Goal: Task Accomplishment & Management: Complete application form

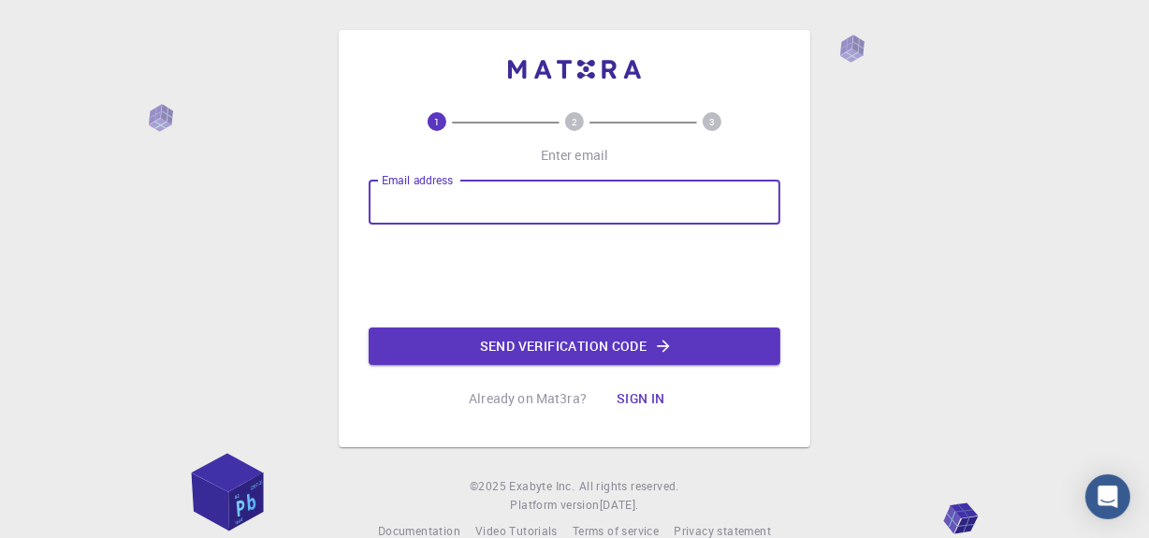
click at [567, 197] on input "Email address" at bounding box center [575, 202] width 412 height 45
type input "asaalap27@gmail.com"
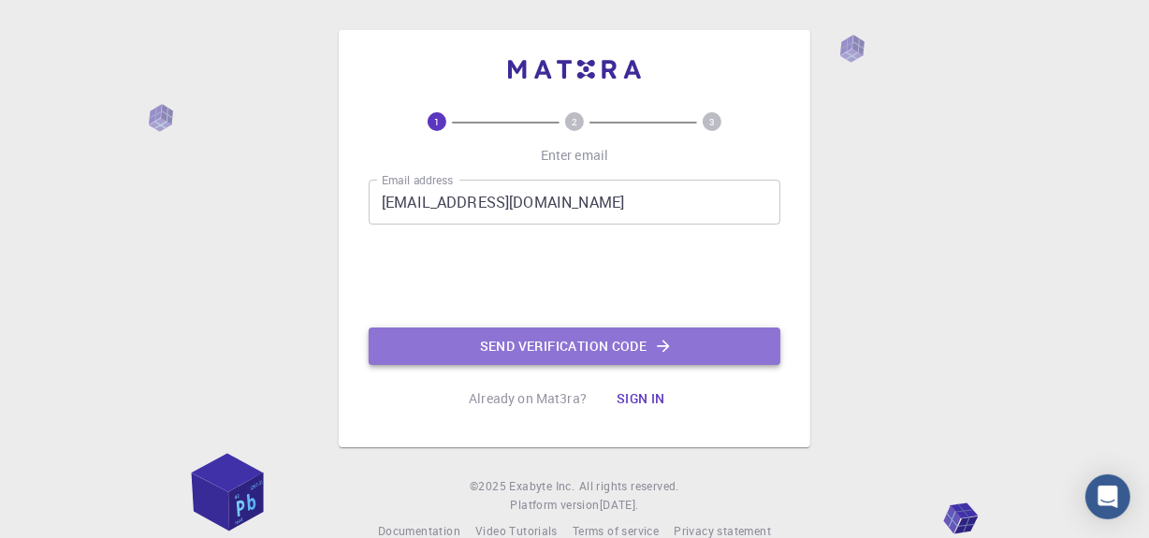
click at [526, 365] on button "Send verification code" at bounding box center [575, 346] width 412 height 37
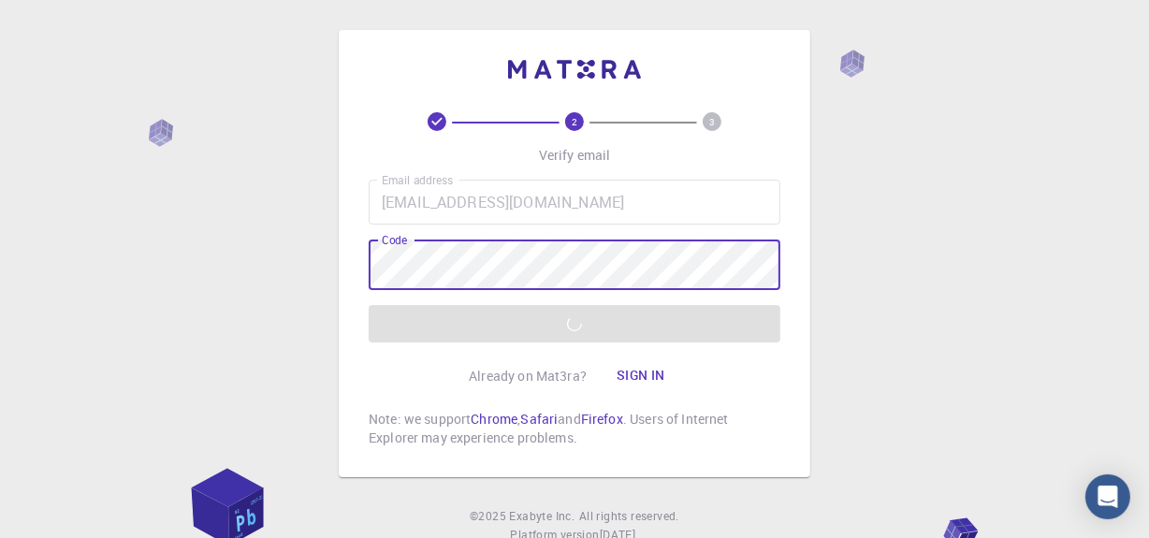
click at [849, 394] on div "2 3 Verify email Email address asaalap27@gmail.com Email address Code Code Veri…" at bounding box center [574, 300] width 1149 height 600
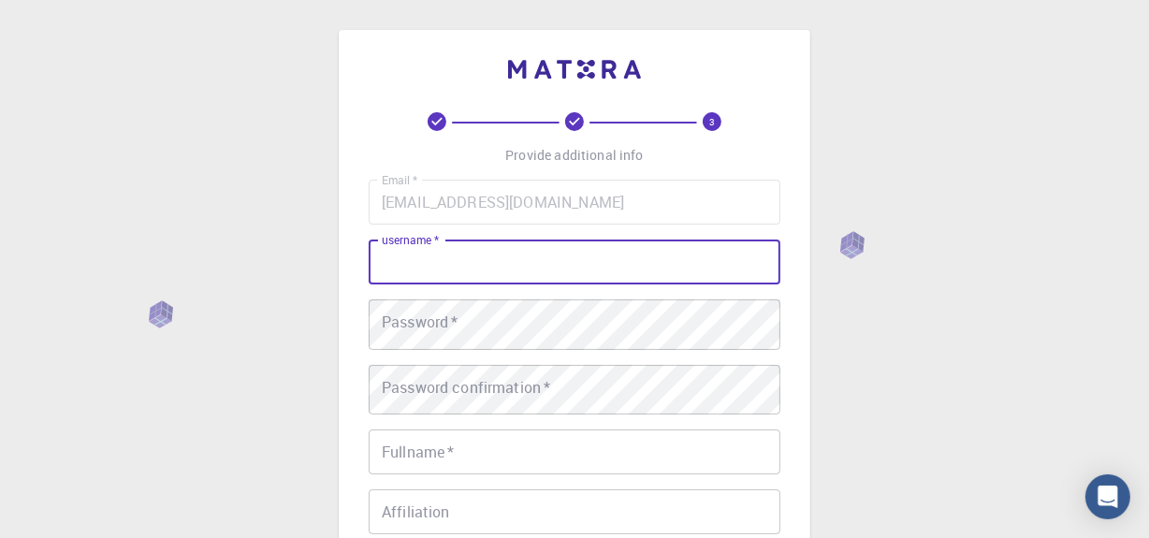
click at [537, 273] on input "username   *" at bounding box center [575, 262] width 412 height 45
type input "aalap"
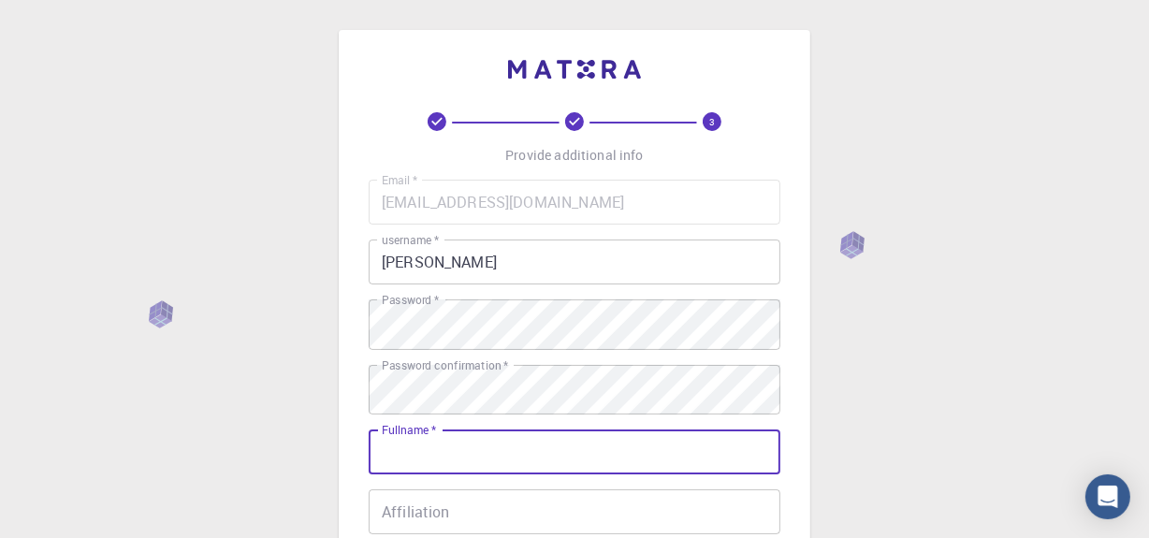
click at [412, 475] on input "Fullname   *" at bounding box center [575, 452] width 412 height 45
type input "[PERSON_NAME] A S"
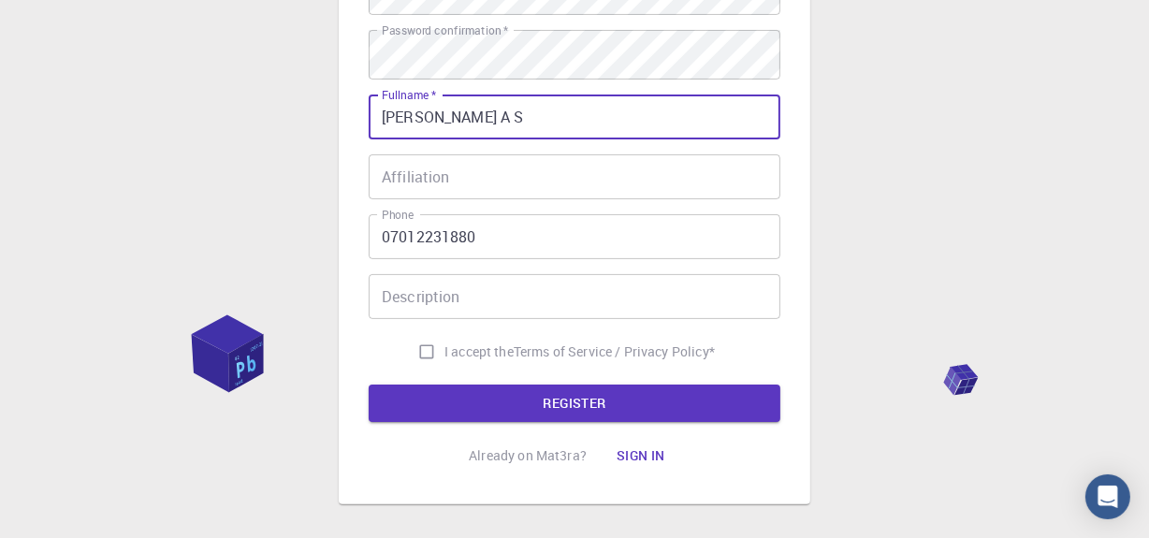
scroll to position [333, 0]
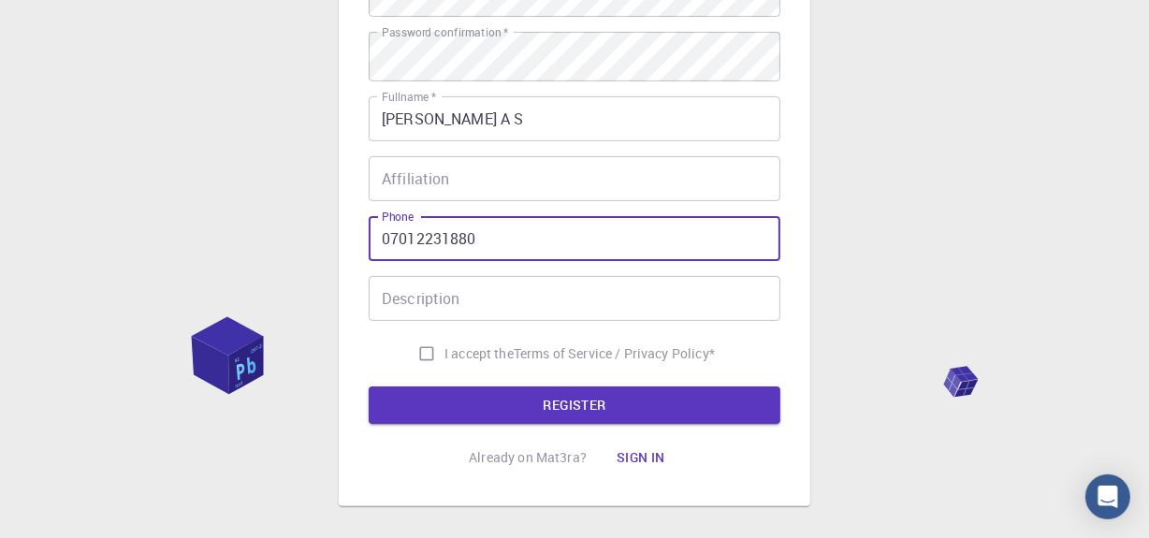
click at [562, 261] on input "07012231880" at bounding box center [575, 238] width 412 height 45
type input "07012231881"
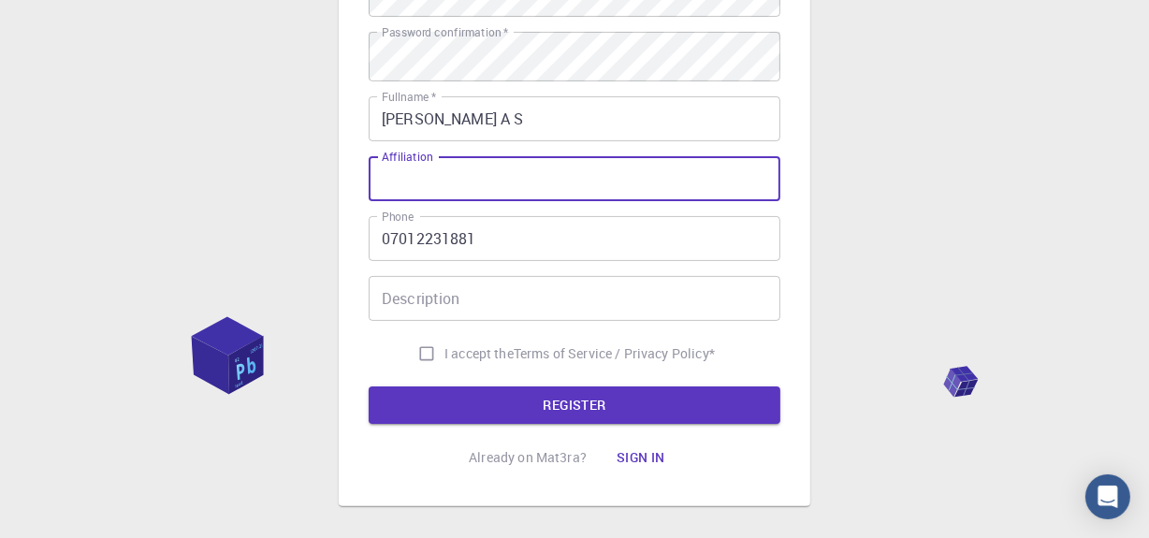
click at [485, 201] on input "Affiliation" at bounding box center [575, 178] width 412 height 45
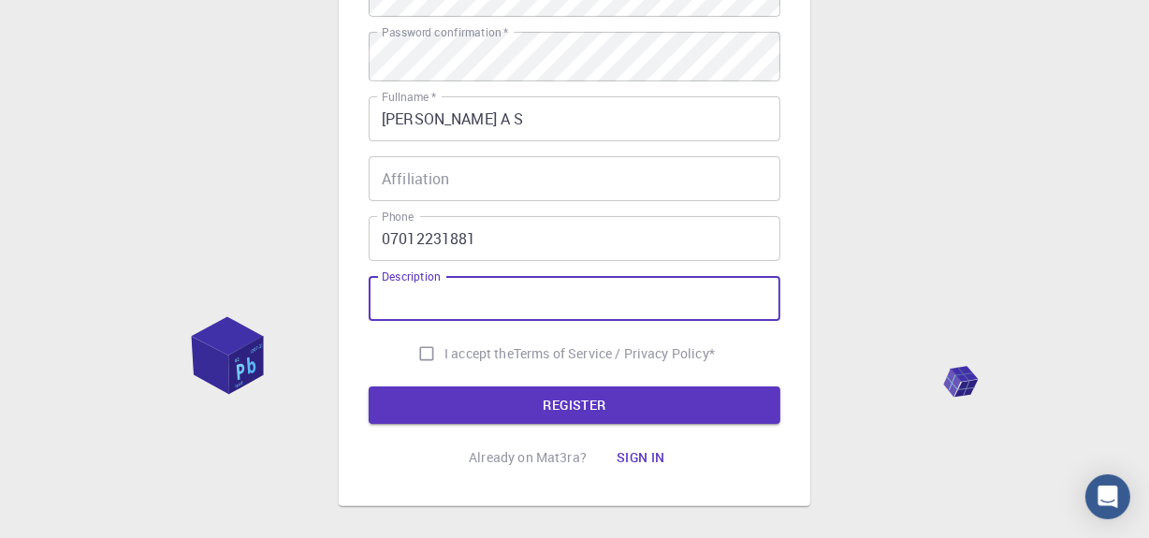
click at [459, 320] on input "Description" at bounding box center [575, 298] width 412 height 45
type input "aljsbhsakh"
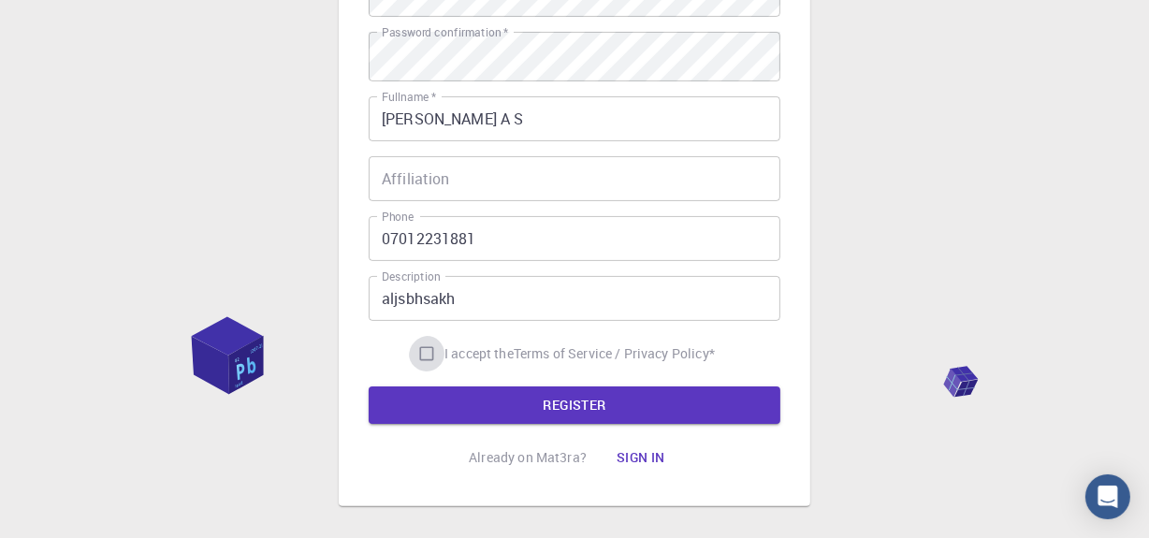
click at [409, 372] on input "I accept the Terms of Service / Privacy Policy *" at bounding box center [427, 354] width 36 height 36
checkbox input "true"
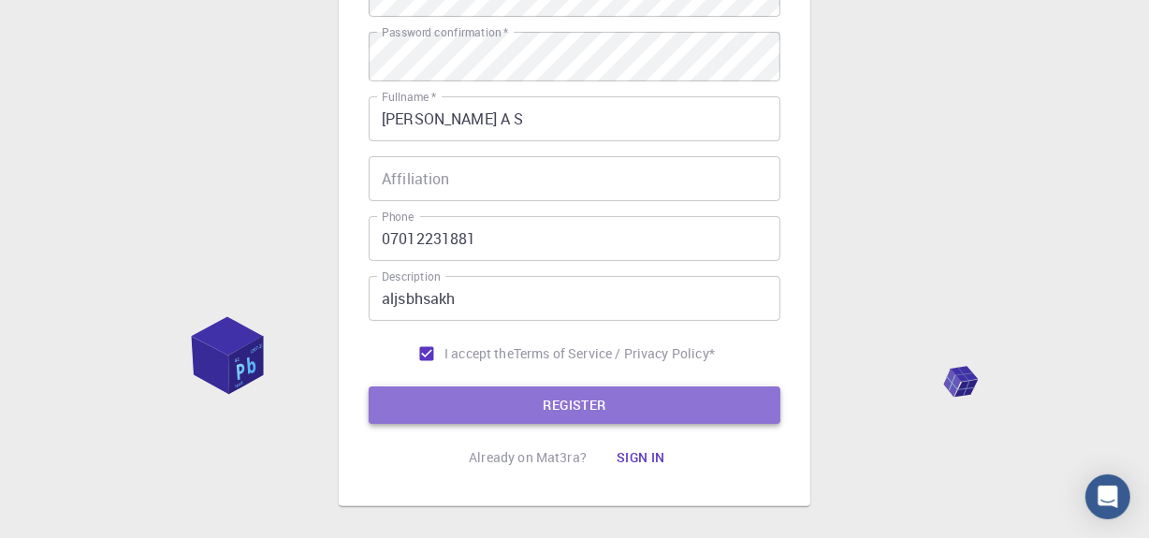
click at [416, 424] on button "REGISTER" at bounding box center [575, 405] width 412 height 37
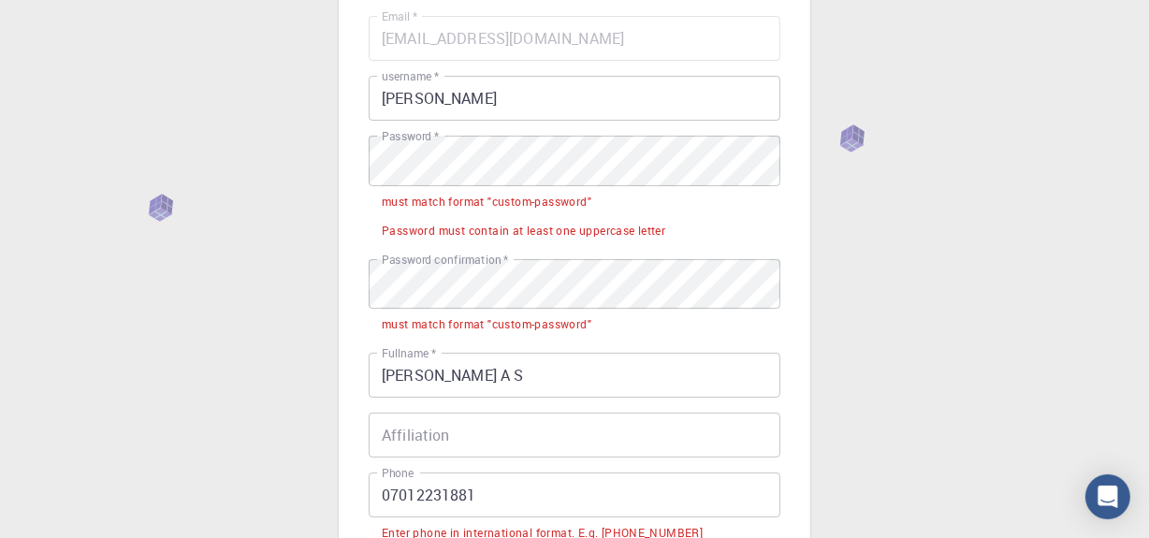
scroll to position [160, 0]
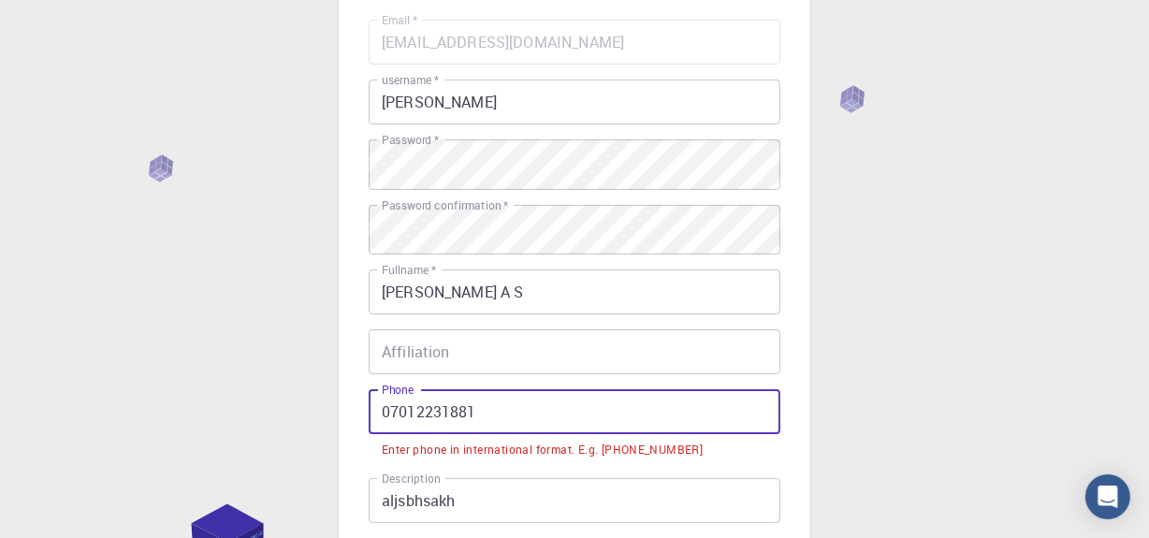
click at [677, 434] on input "07012231881" at bounding box center [575, 411] width 412 height 45
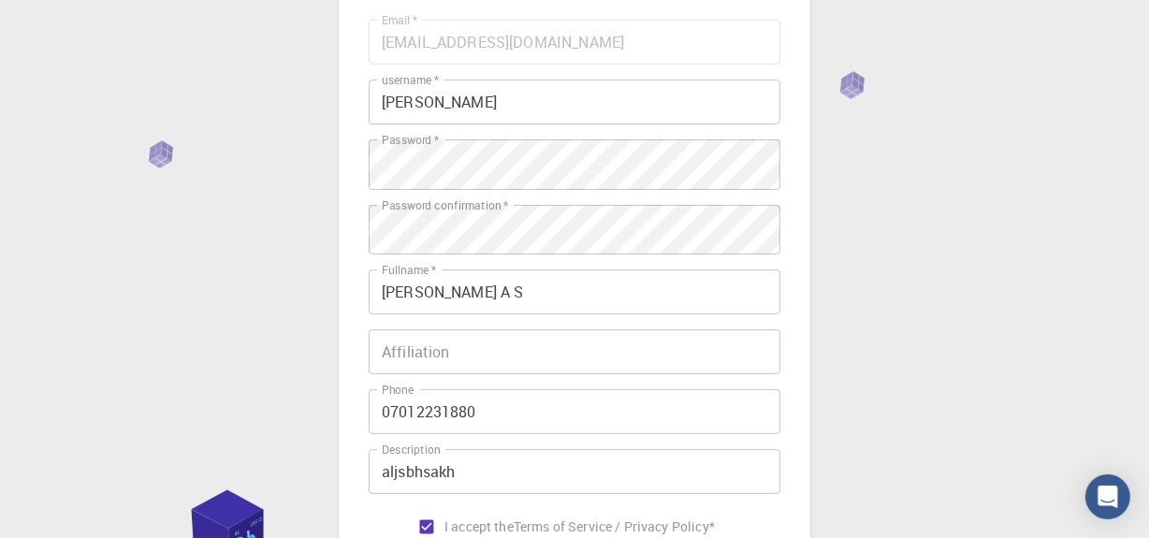
drag, startPoint x: 1144, startPoint y: 328, endPoint x: 1161, endPoint y: 313, distance: 22.5
click at [1148, 313] on html "3 Provide additional info Email   * asaalap27@gmail.com Email   * username   * …" at bounding box center [574, 321] width 1149 height 963
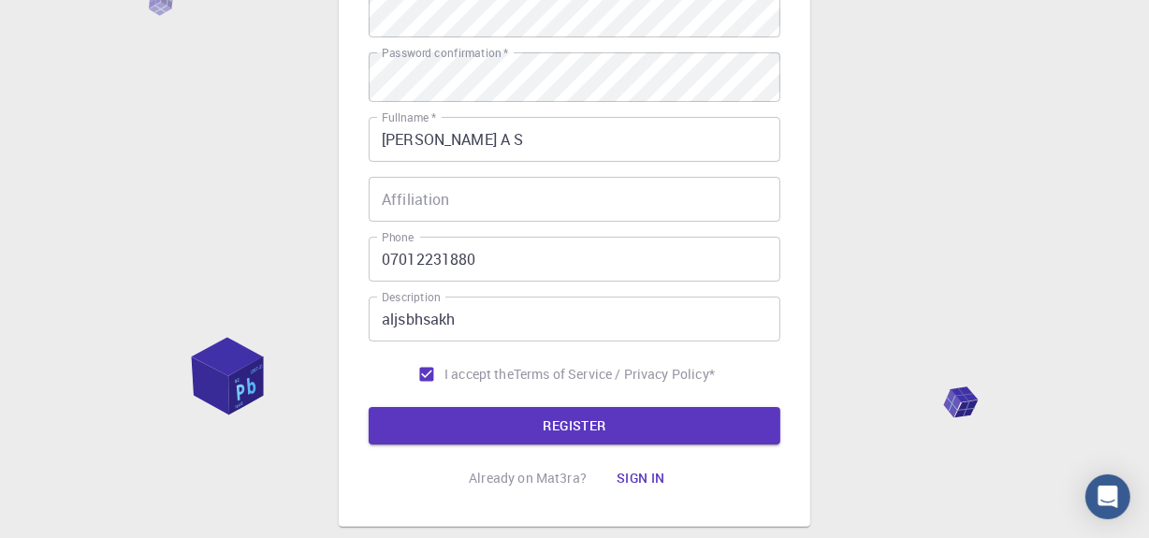
scroll to position [339, 0]
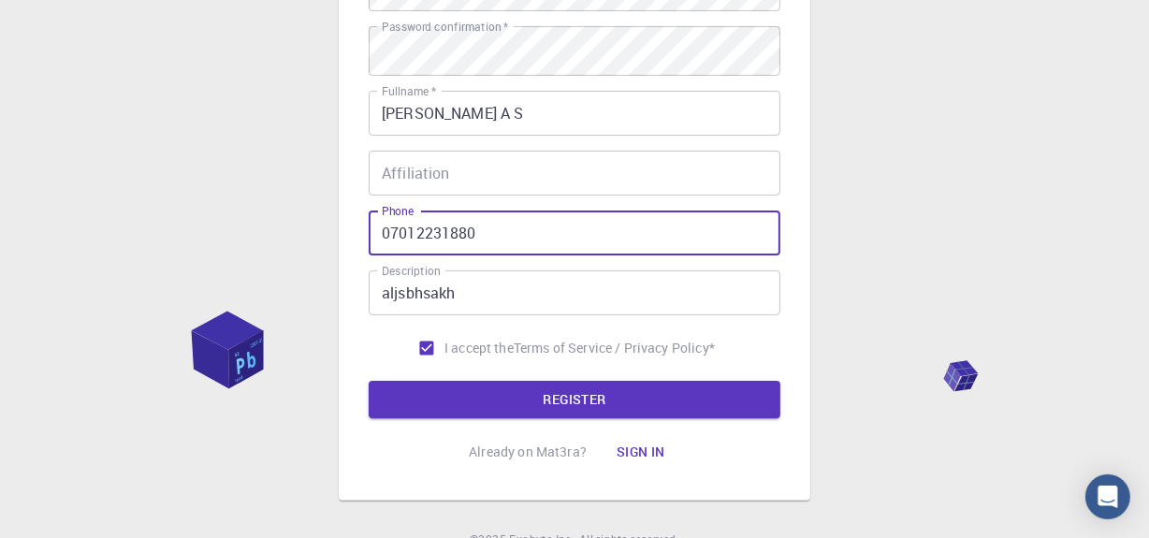
click at [383, 256] on input "07012231880" at bounding box center [575, 233] width 412 height 45
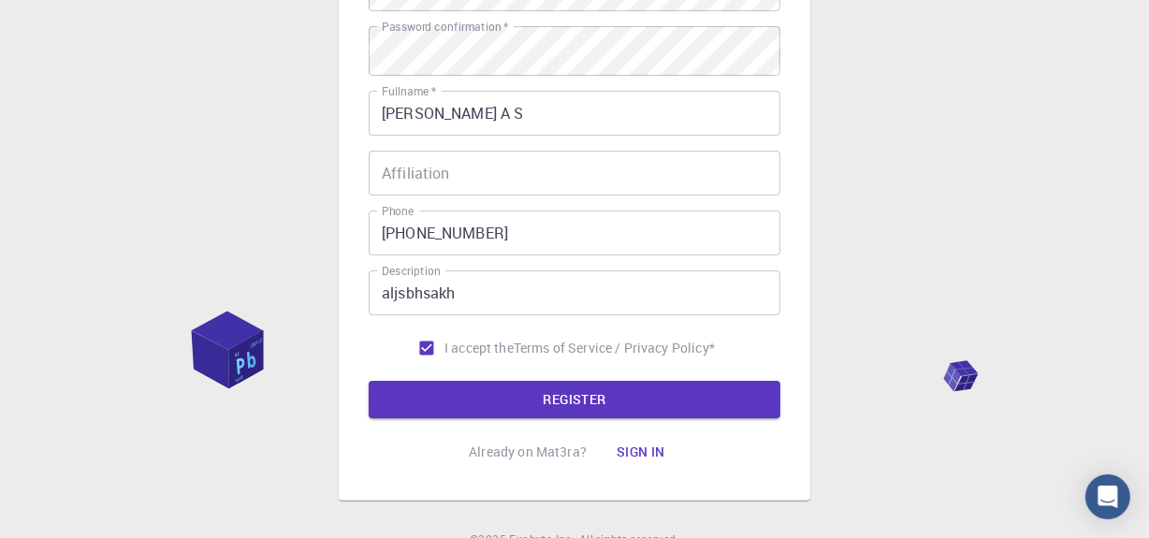
click at [570, 469] on div "3 Provide additional info Email   * asaalap27@gmail.com Email   * username   * …" at bounding box center [575, 122] width 412 height 697
drag, startPoint x: 570, startPoint y: 466, endPoint x: 564, endPoint y: 441, distance: 25.9
click at [564, 441] on div "3 Provide additional info Email   * asaalap27@gmail.com Email   * username   * …" at bounding box center [575, 122] width 412 height 697
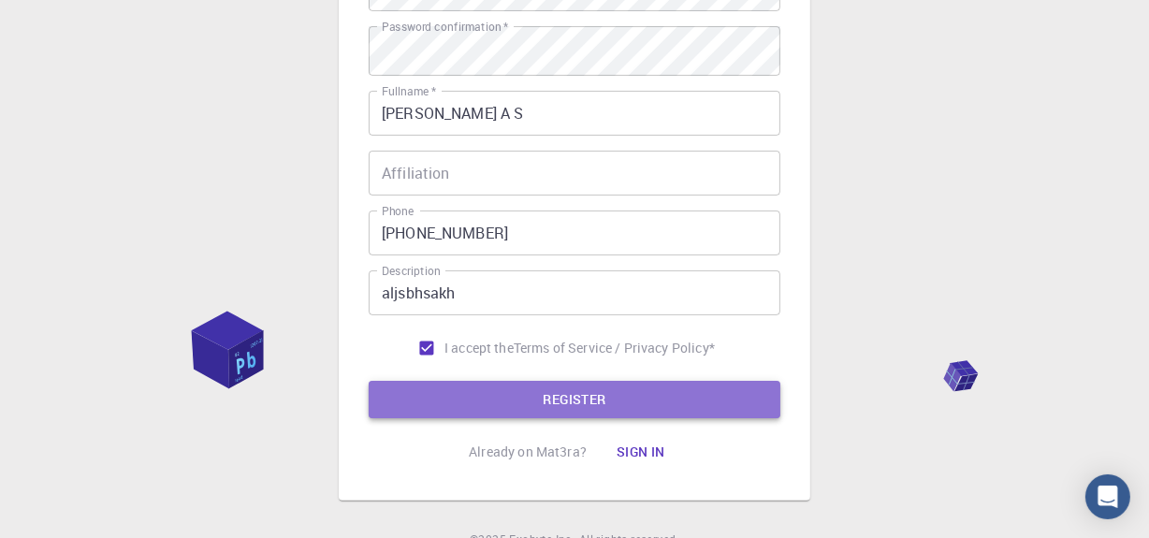
click at [564, 418] on button "REGISTER" at bounding box center [575, 399] width 412 height 37
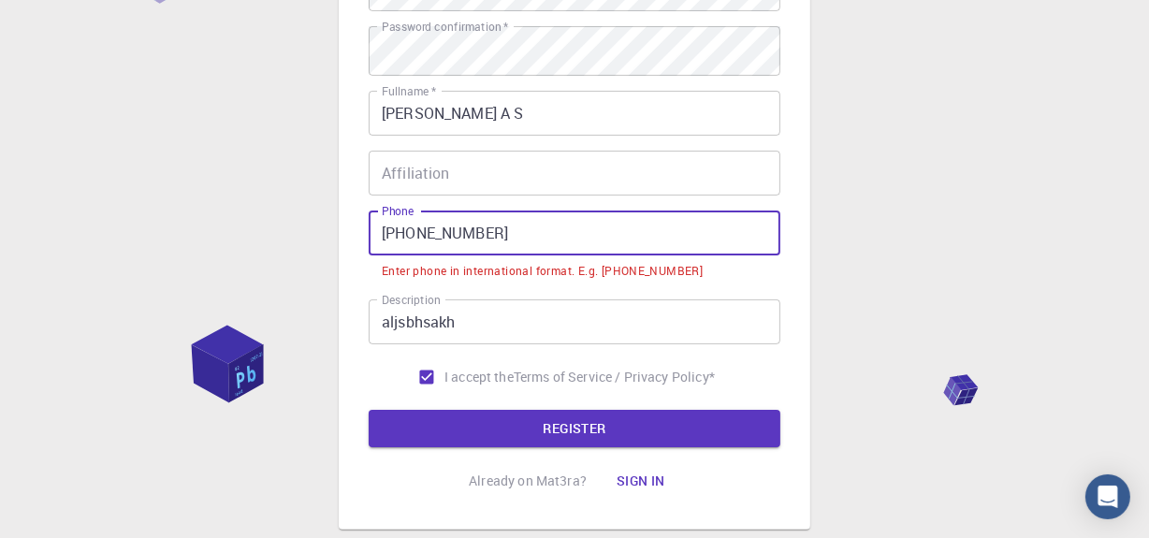
click at [418, 256] on input "+91 07012231880" at bounding box center [575, 233] width 412 height 45
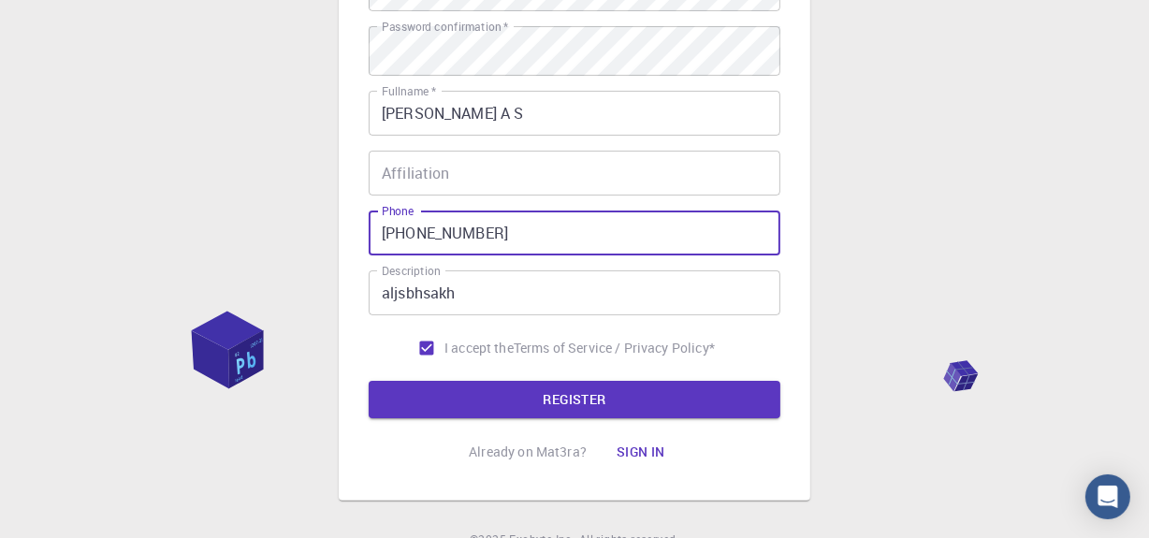
type input "+9107012231880"
click at [369, 381] on button "REGISTER" at bounding box center [575, 399] width 412 height 37
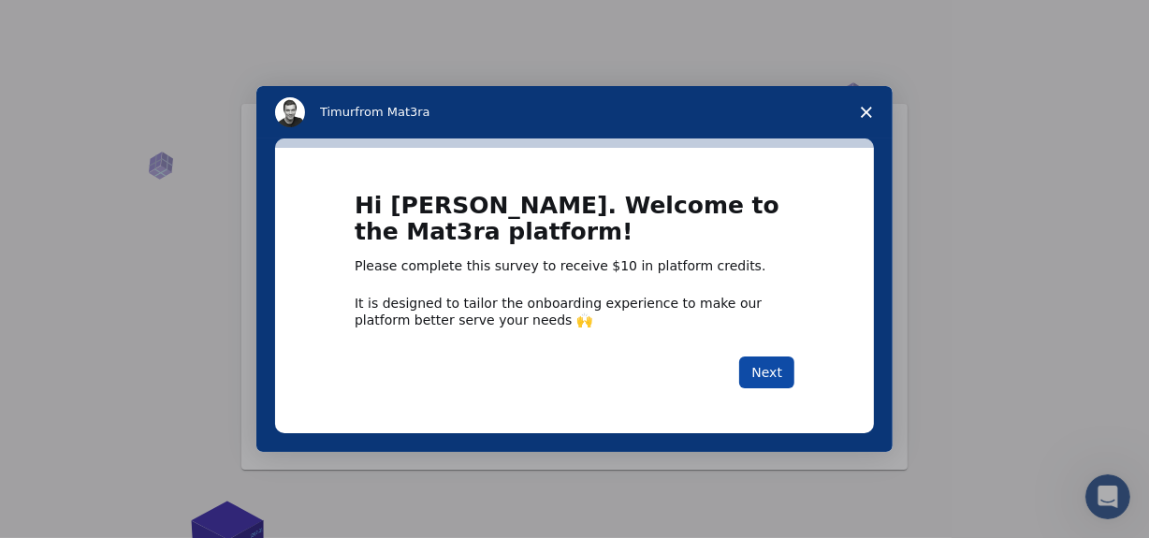
click at [780, 380] on button "Next" at bounding box center [766, 373] width 55 height 32
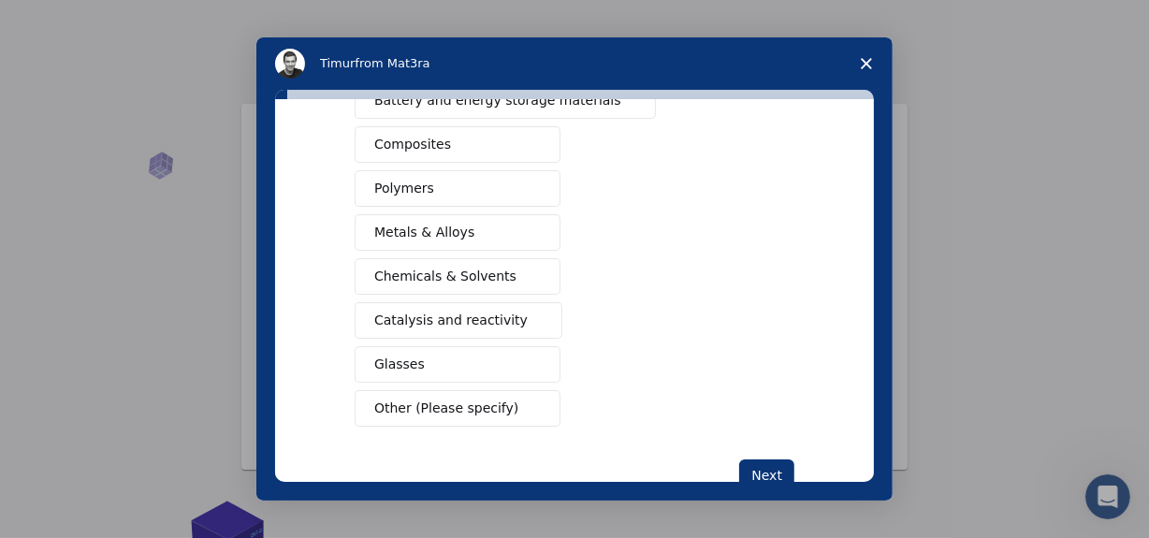
scroll to position [362, 0]
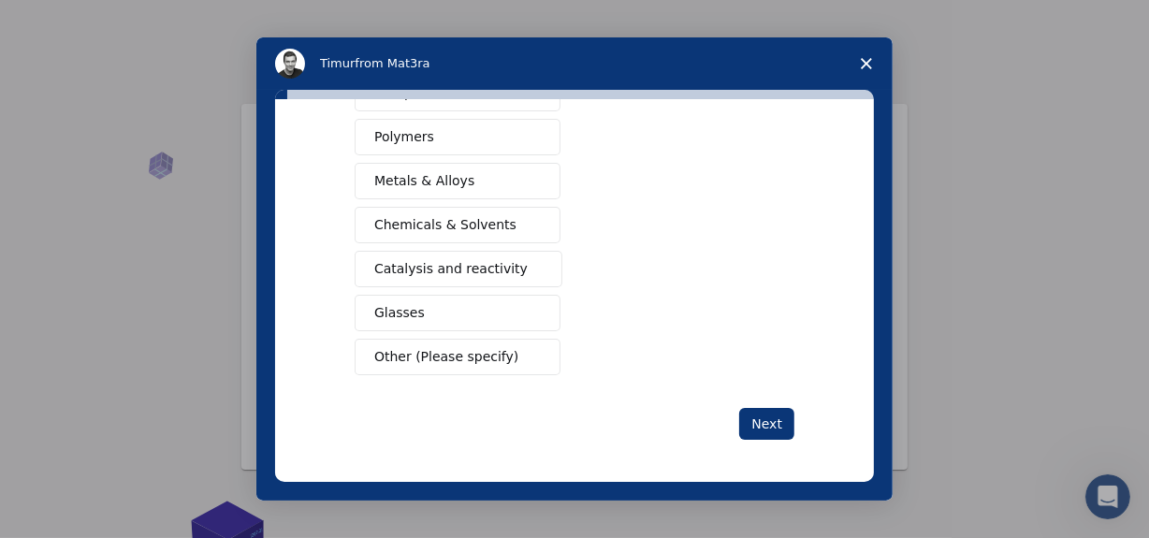
click at [457, 353] on span "Other (Please specify)" at bounding box center [446, 357] width 144 height 20
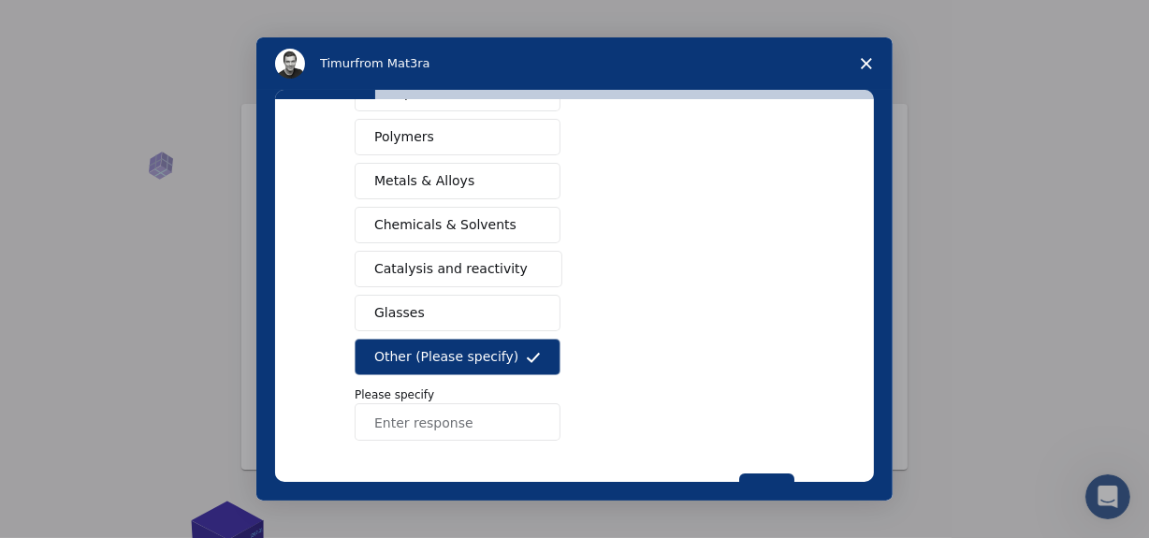
click at [463, 422] on input "Enter response" at bounding box center [458, 421] width 206 height 37
type input "arduino"
click at [767, 475] on button "Next" at bounding box center [766, 490] width 55 height 32
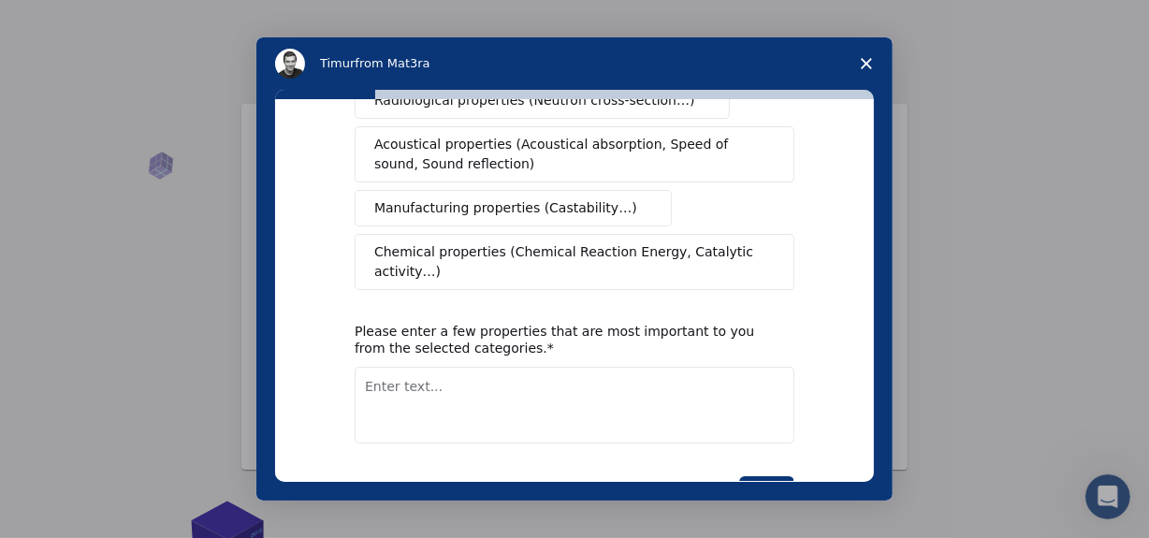
scroll to position [459, 0]
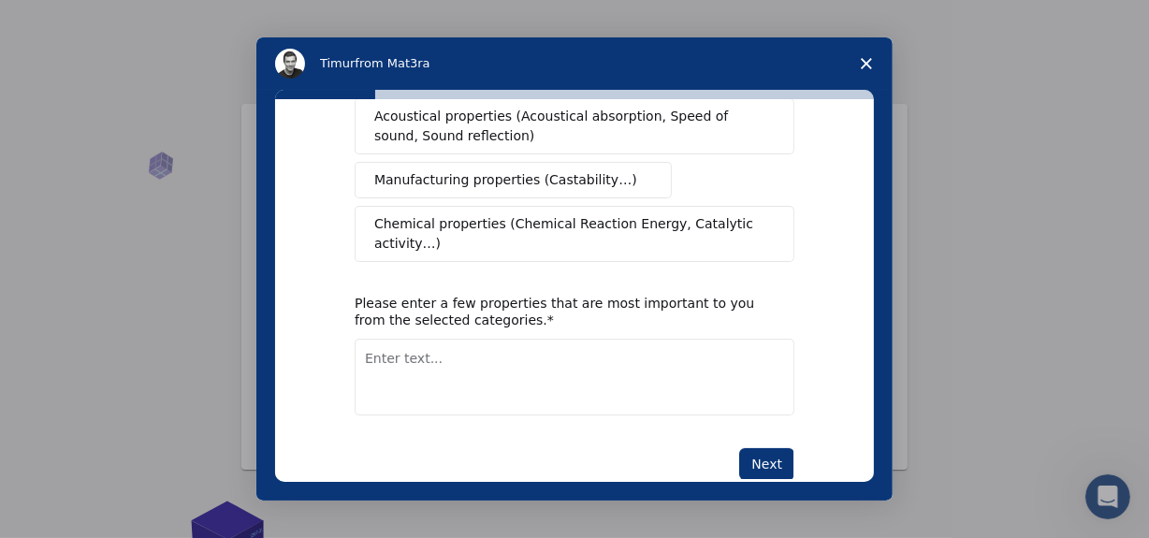
click at [448, 339] on textarea "Enter text..." at bounding box center [575, 377] width 440 height 77
type textarea "robotics"
click at [749, 448] on button "Next" at bounding box center [766, 464] width 55 height 32
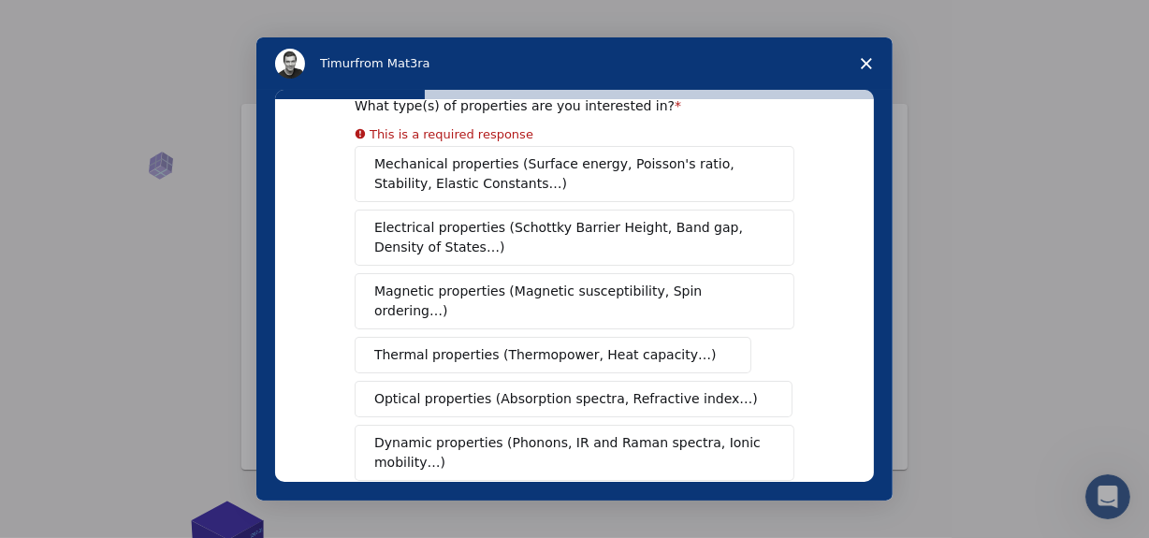
scroll to position [50, 0]
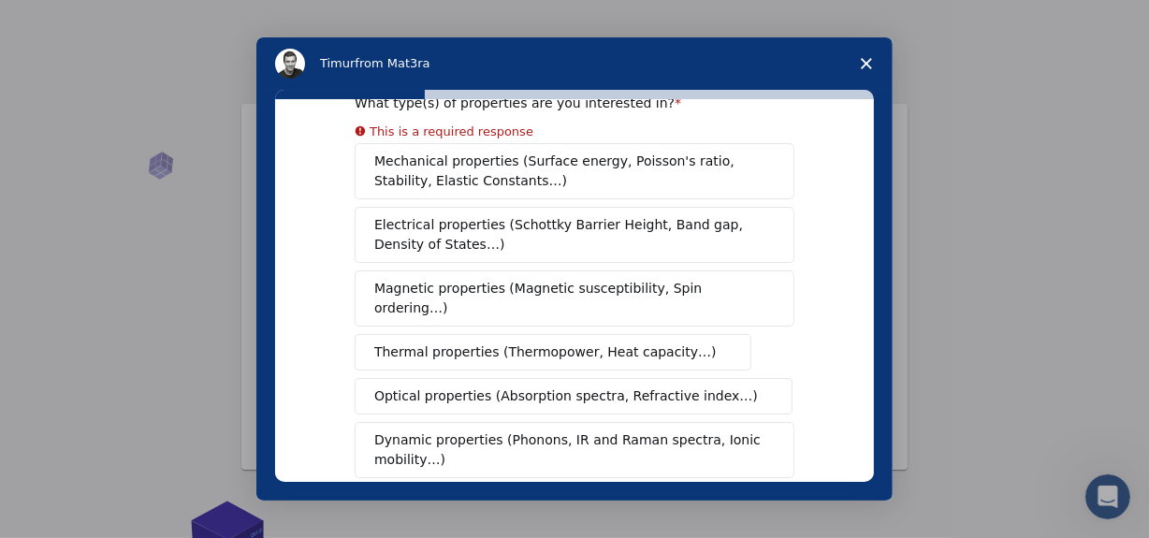
click at [701, 166] on span "Mechanical properties (Surface energy, Poisson's ratio, Stability, Elastic Cons…" at bounding box center [569, 171] width 390 height 39
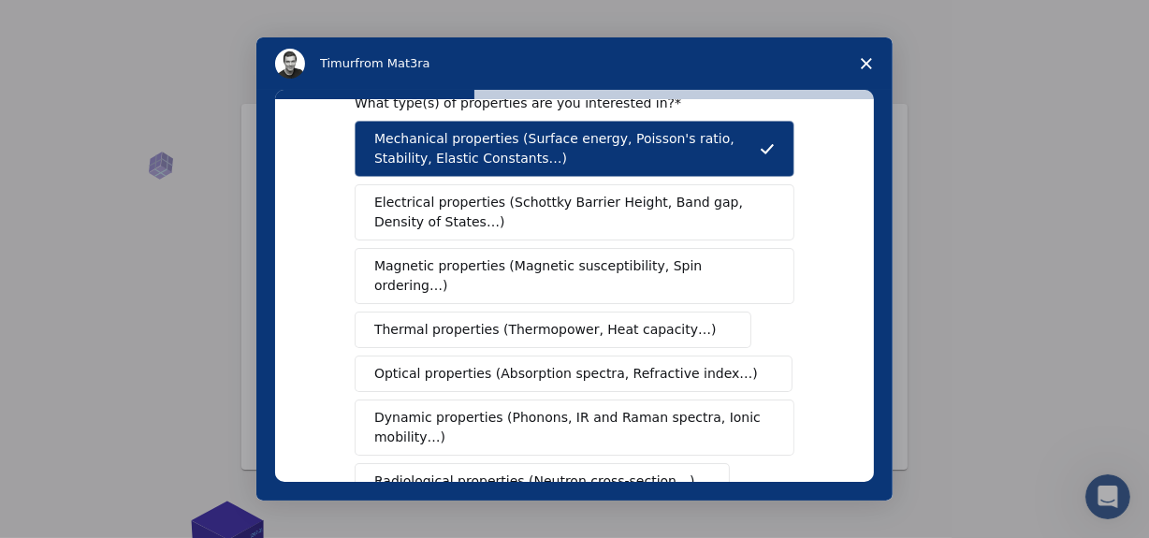
click at [733, 210] on span "Electrical properties (Schottky Barrier Height, Band gap, Density of States…)" at bounding box center [568, 212] width 389 height 39
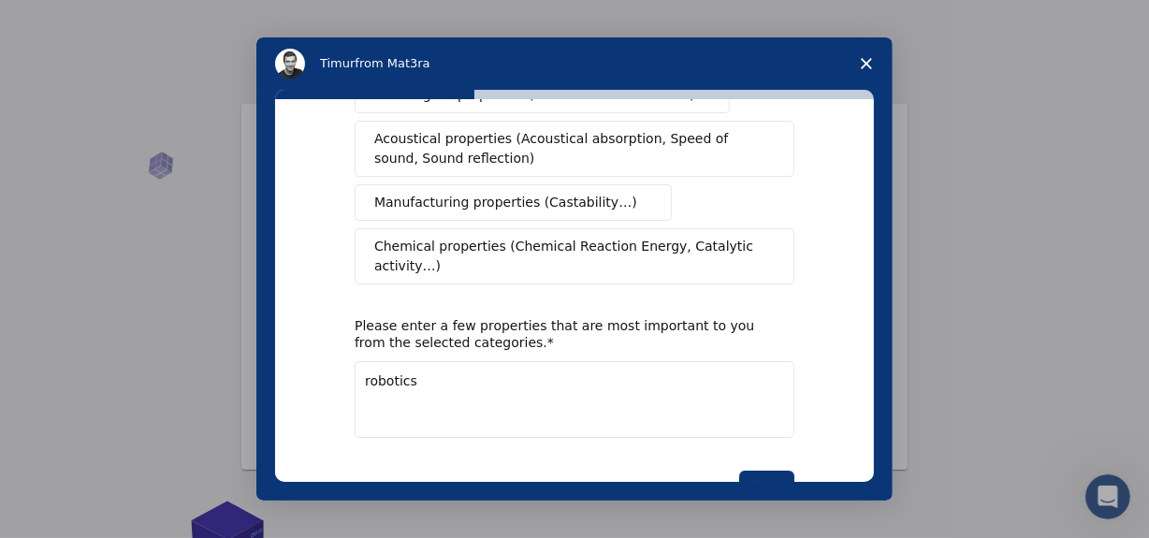
scroll to position [437, 0]
click at [767, 470] on button "Next" at bounding box center [766, 486] width 55 height 32
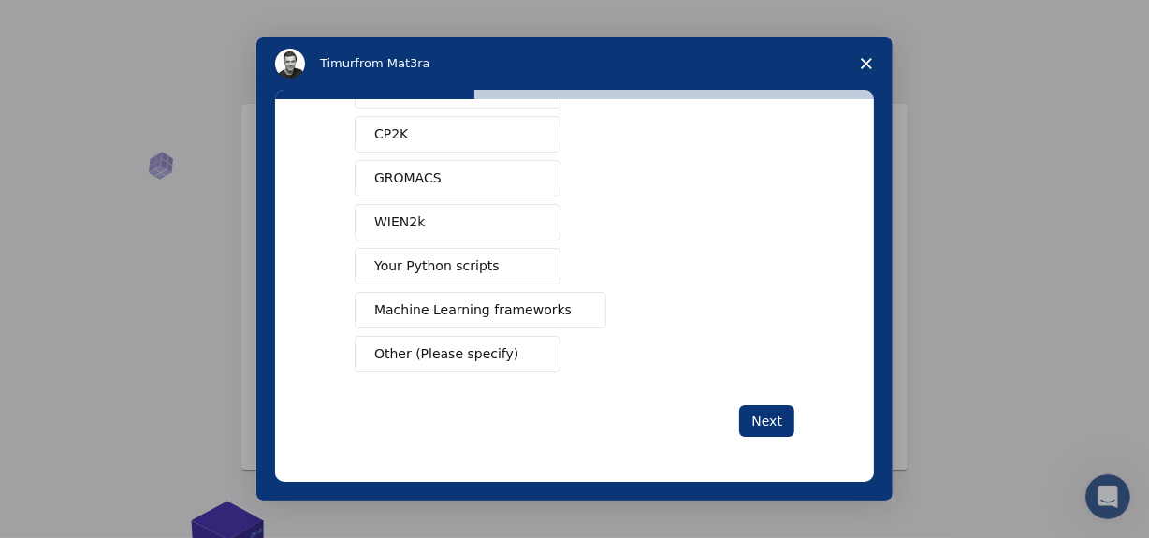
scroll to position [0, 0]
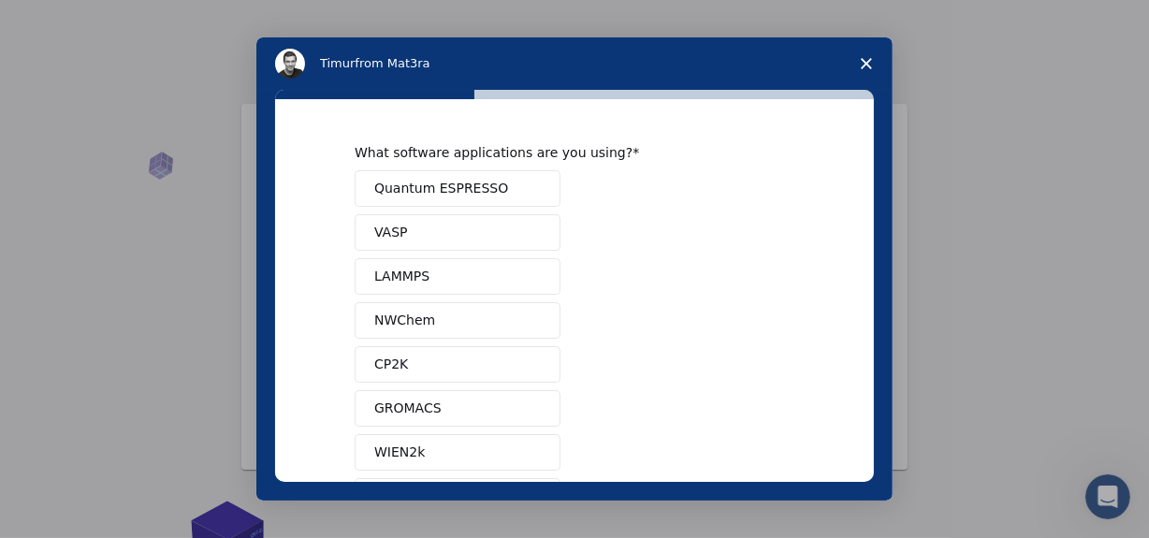
click at [767, 448] on div "Quantum ESPRESSO VASP LAMMPS NWChem CP2K GROMACS WIEN2k Your Python scripts Mac…" at bounding box center [575, 386] width 440 height 432
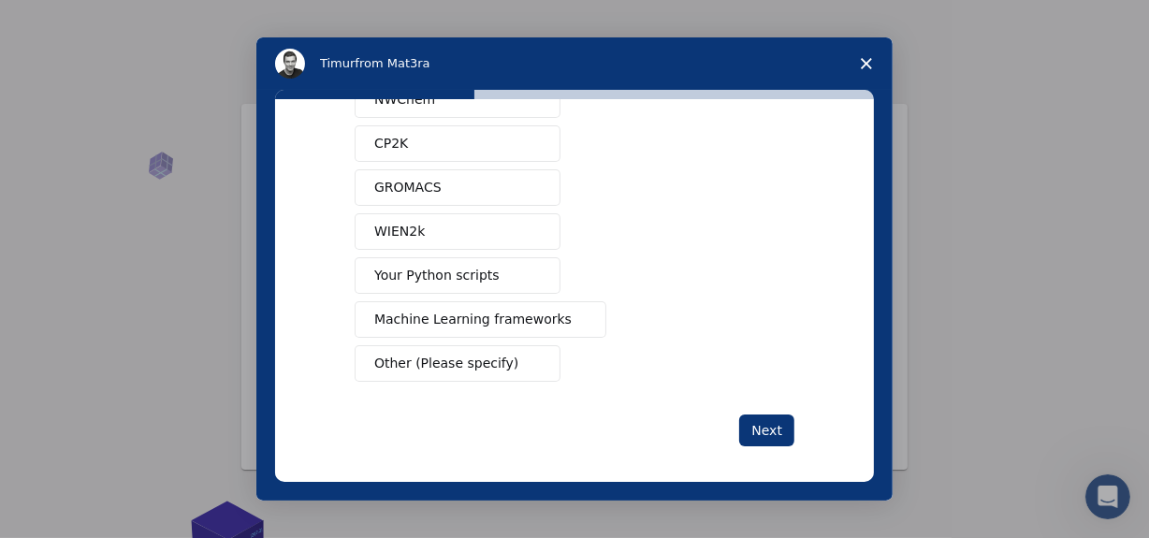
scroll to position [227, 0]
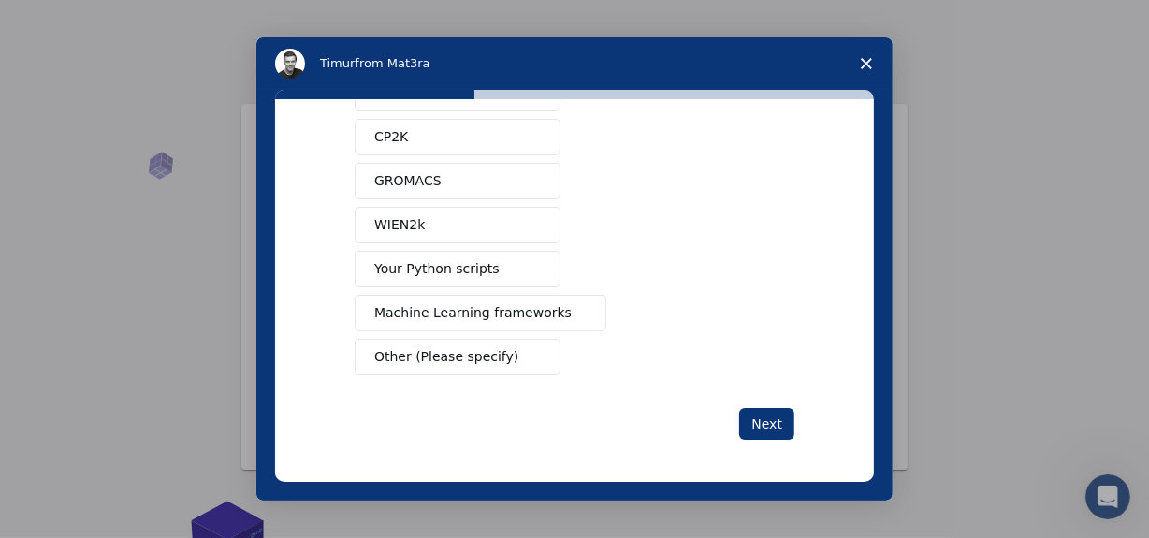
click at [450, 273] on span "Your Python scripts" at bounding box center [436, 269] width 125 height 20
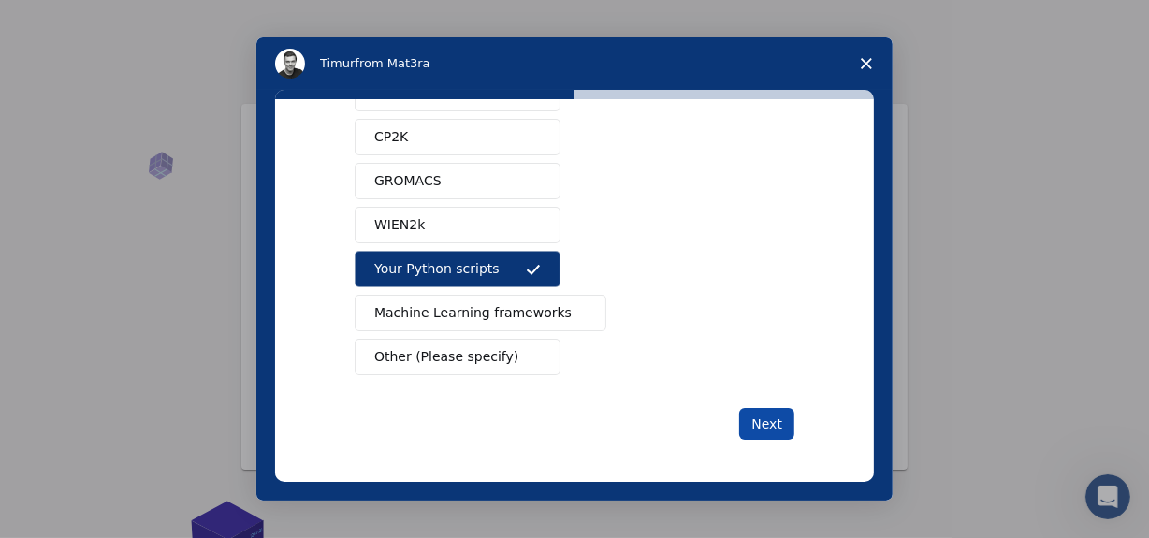
click at [762, 421] on button "Next" at bounding box center [766, 424] width 55 height 32
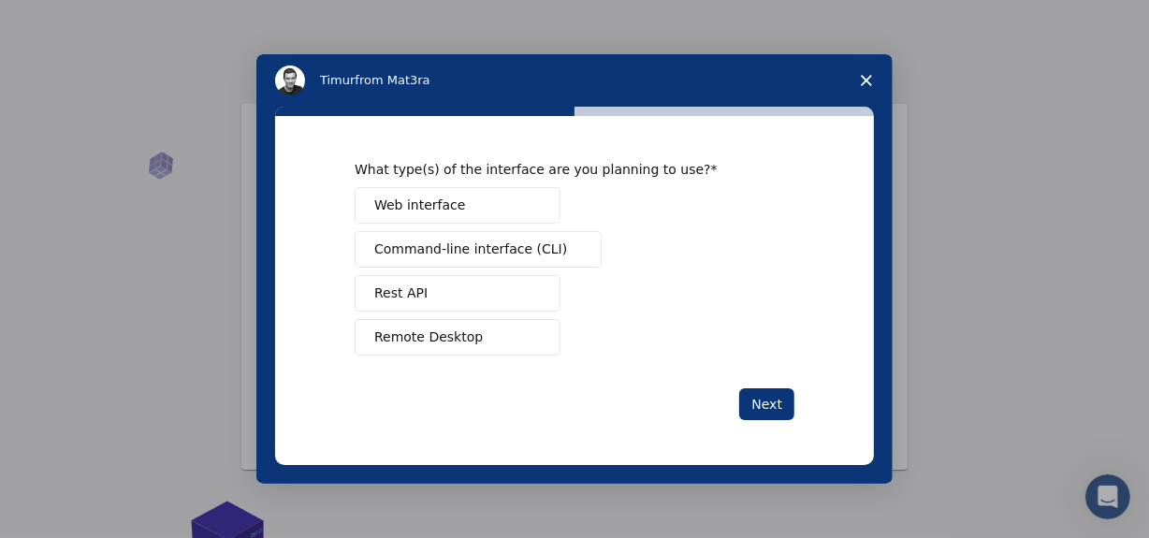
click at [772, 423] on div "What type(s) of the interface are you planning to use? Web interface Command-li…" at bounding box center [574, 290] width 599 height 349
click at [460, 201] on button "Web interface" at bounding box center [458, 205] width 206 height 37
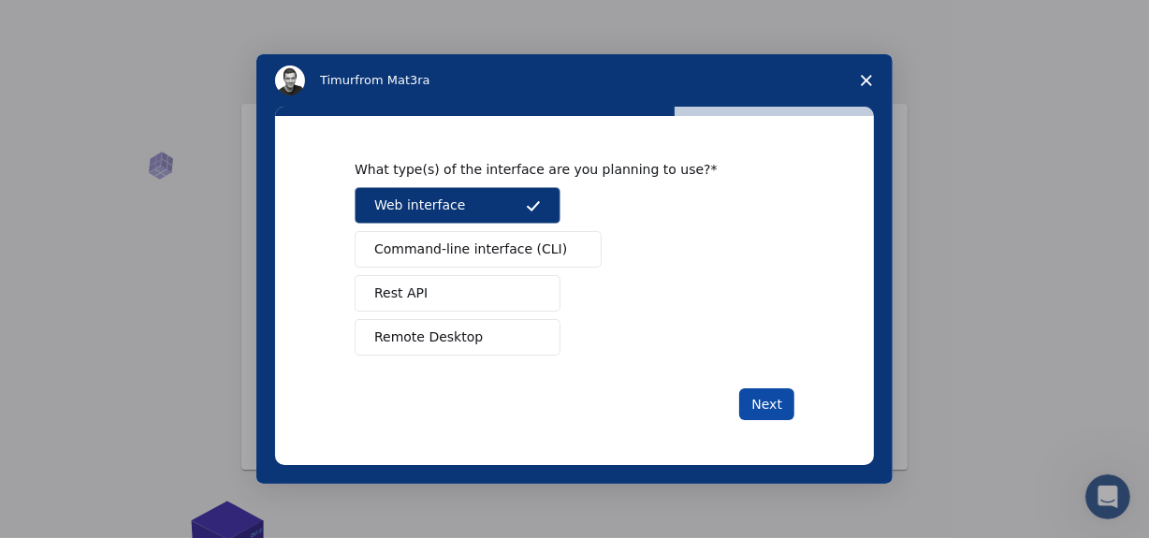
click at [770, 399] on button "Next" at bounding box center [766, 404] width 55 height 32
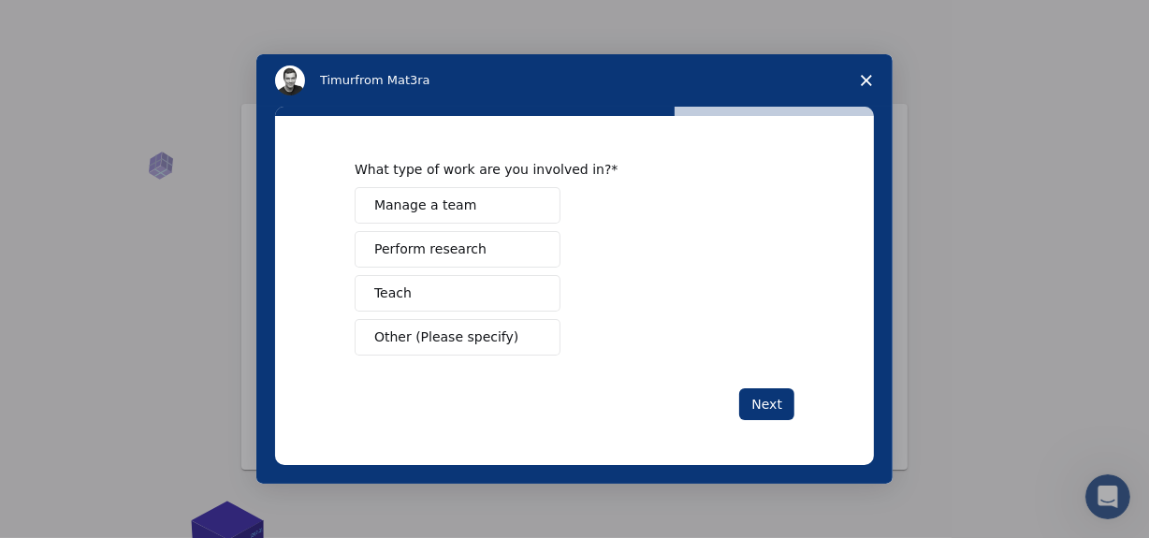
click at [489, 253] on button "Perform research" at bounding box center [458, 249] width 206 height 37
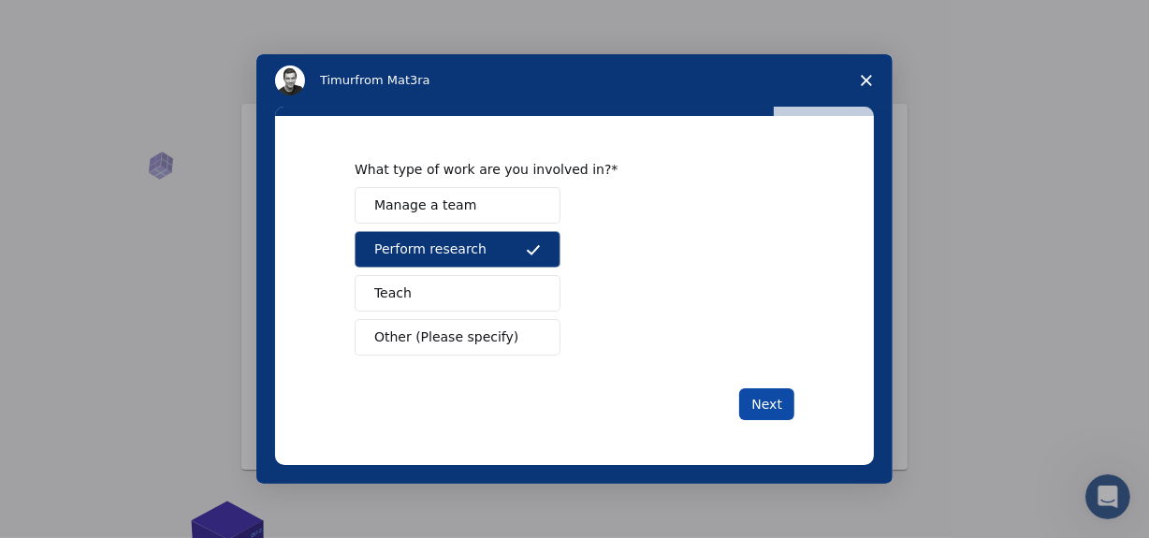
click at [782, 406] on button "Next" at bounding box center [766, 404] width 55 height 32
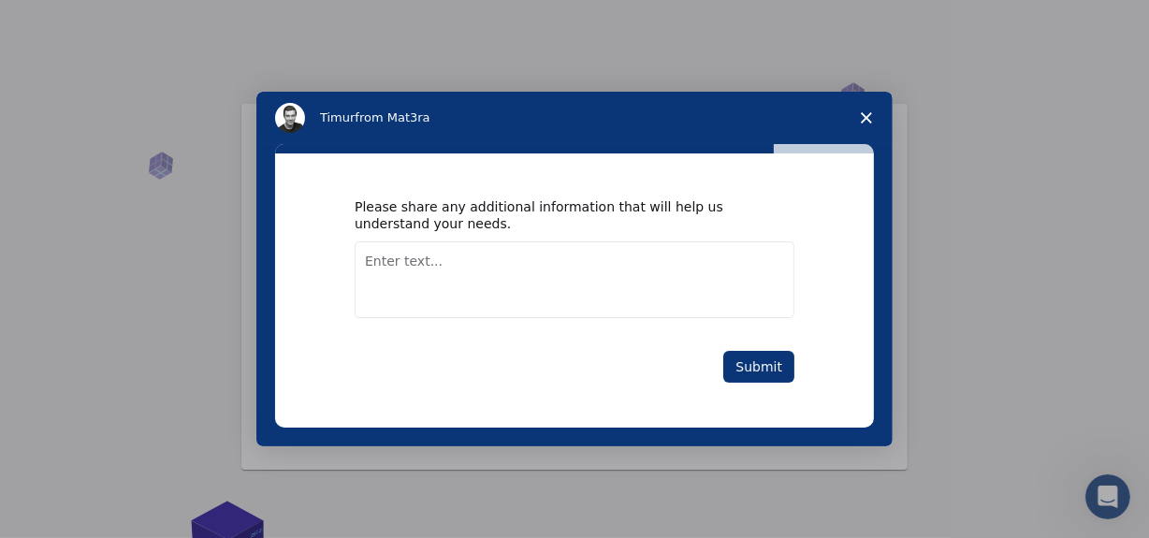
click at [427, 252] on textarea "Enter text..." at bounding box center [575, 279] width 440 height 77
click at [475, 261] on textarea "arduino uno r3 andits co-components" at bounding box center [575, 279] width 440 height 77
click at [489, 262] on textarea "arduino uno r3 and its co-components" at bounding box center [575, 279] width 440 height 77
type textarea "arduino uno r3 and it's co-components"
click at [751, 362] on button "Submit" at bounding box center [758, 367] width 71 height 32
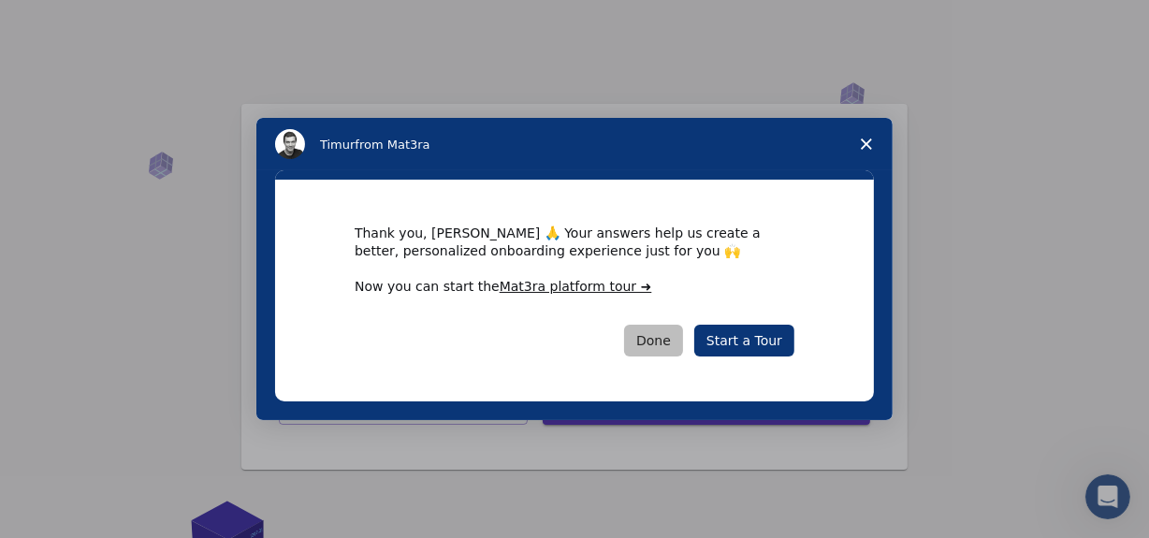
click at [680, 354] on button "Done" at bounding box center [653, 341] width 59 height 32
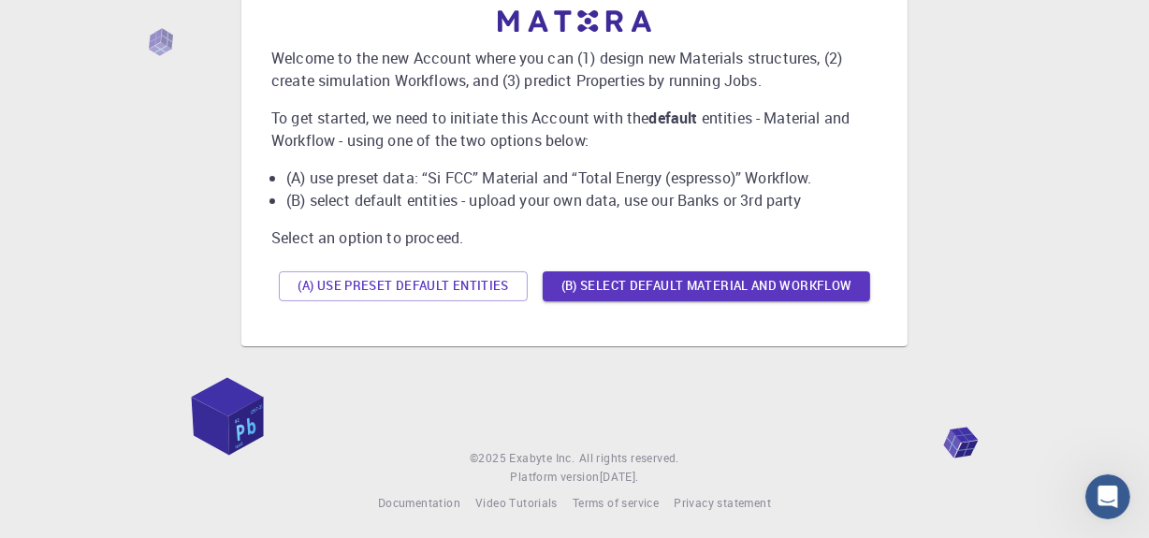
scroll to position [143, 0]
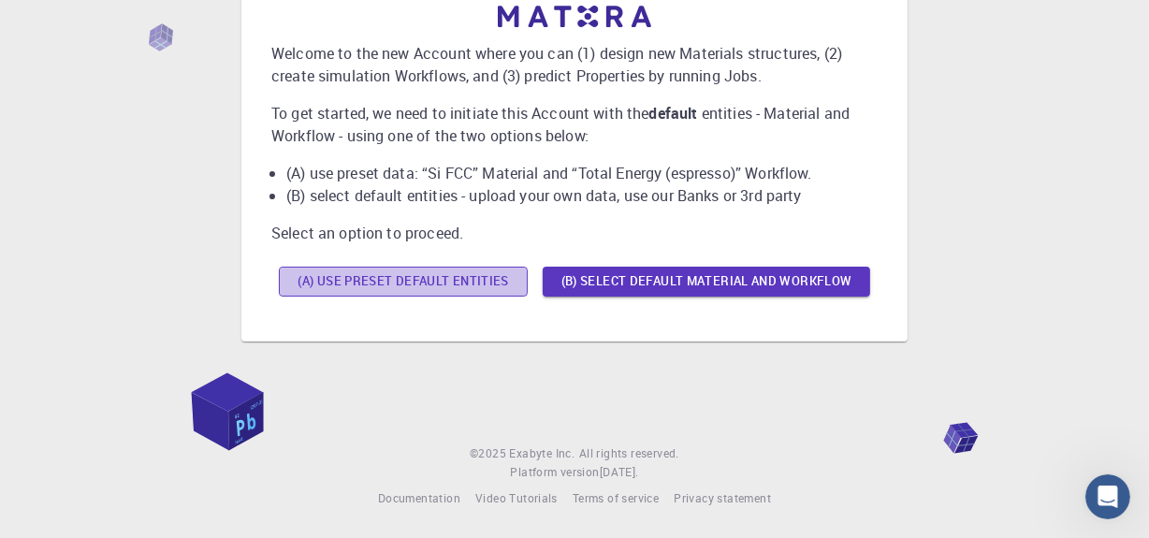
click at [528, 297] on button "(A) Use preset default entities" at bounding box center [403, 282] width 249 height 30
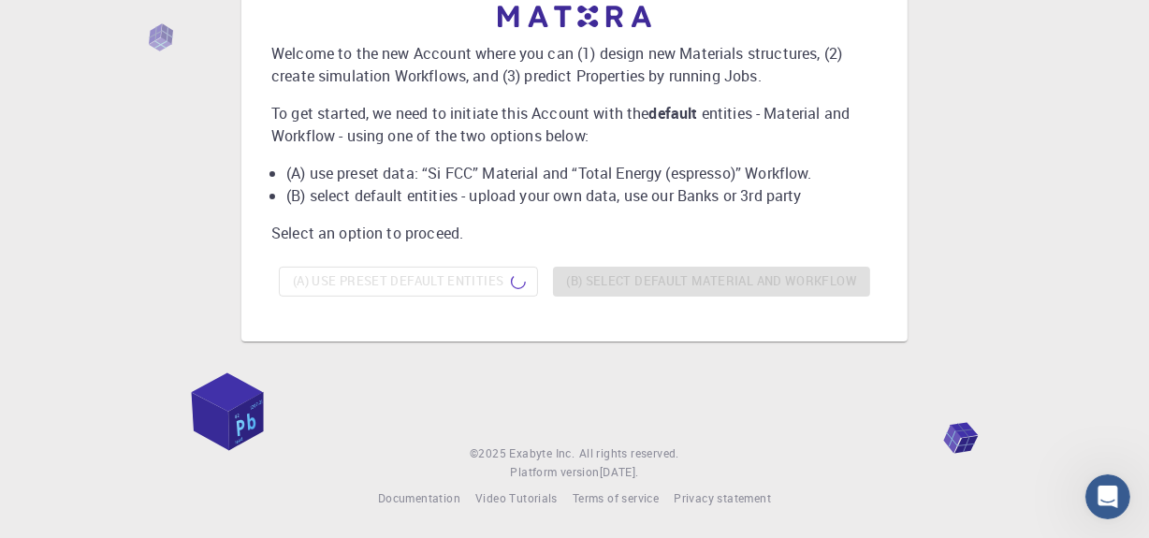
click at [286, 162] on li "(A) use preset data: “Si FCC” Material and “Total Energy (espresso)” Workflow." at bounding box center [581, 173] width 591 height 22
click at [290, 207] on li "(B) select default entities - upload your own data, use our Banks or 3rd party" at bounding box center [581, 195] width 591 height 22
click at [352, 304] on div "Welcome to the new Account where you can (1) design new Materials structures, (…" at bounding box center [574, 155] width 606 height 299
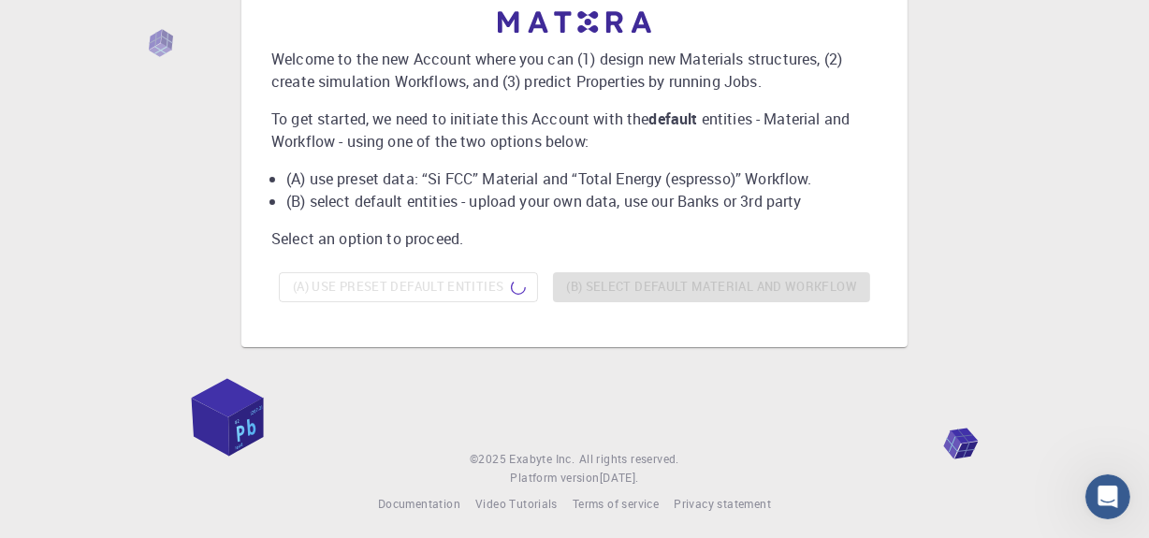
scroll to position [137, 0]
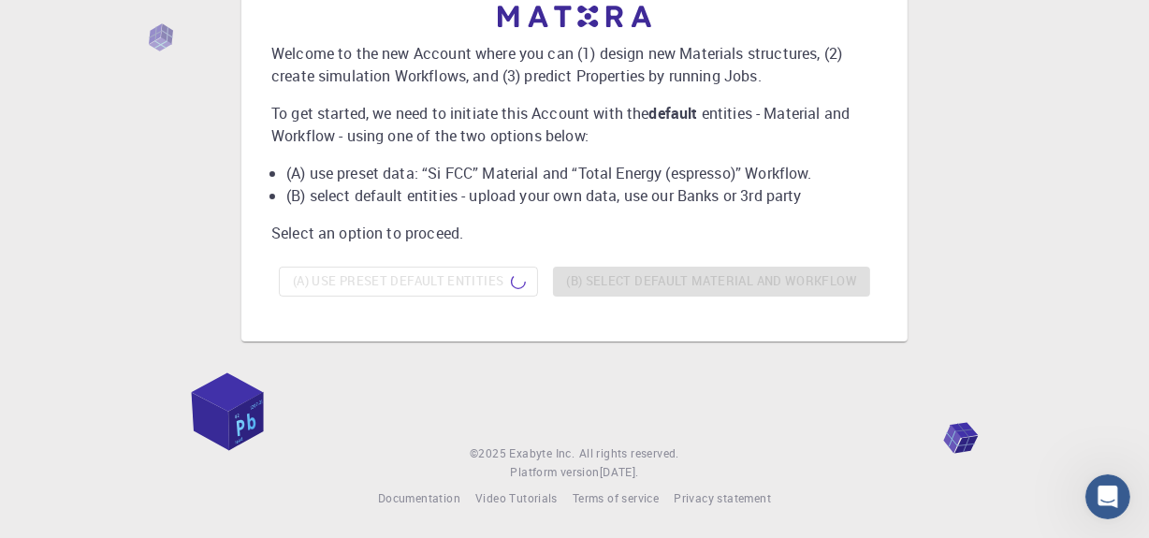
click at [630, 304] on div "(A) Use preset default entities (B) Select default material and workflow" at bounding box center [574, 281] width 606 height 45
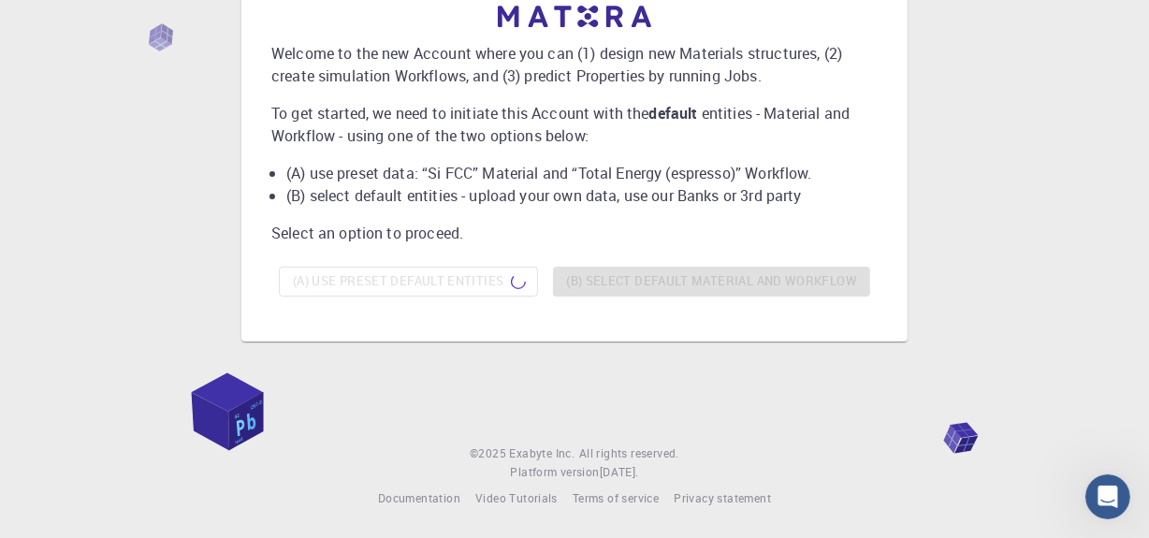
click at [369, 392] on div "Welcome to the new Account where you can (1) design new Materials structures, (…" at bounding box center [574, 143] width 1149 height 543
